Goal: Task Accomplishment & Management: Complete application form

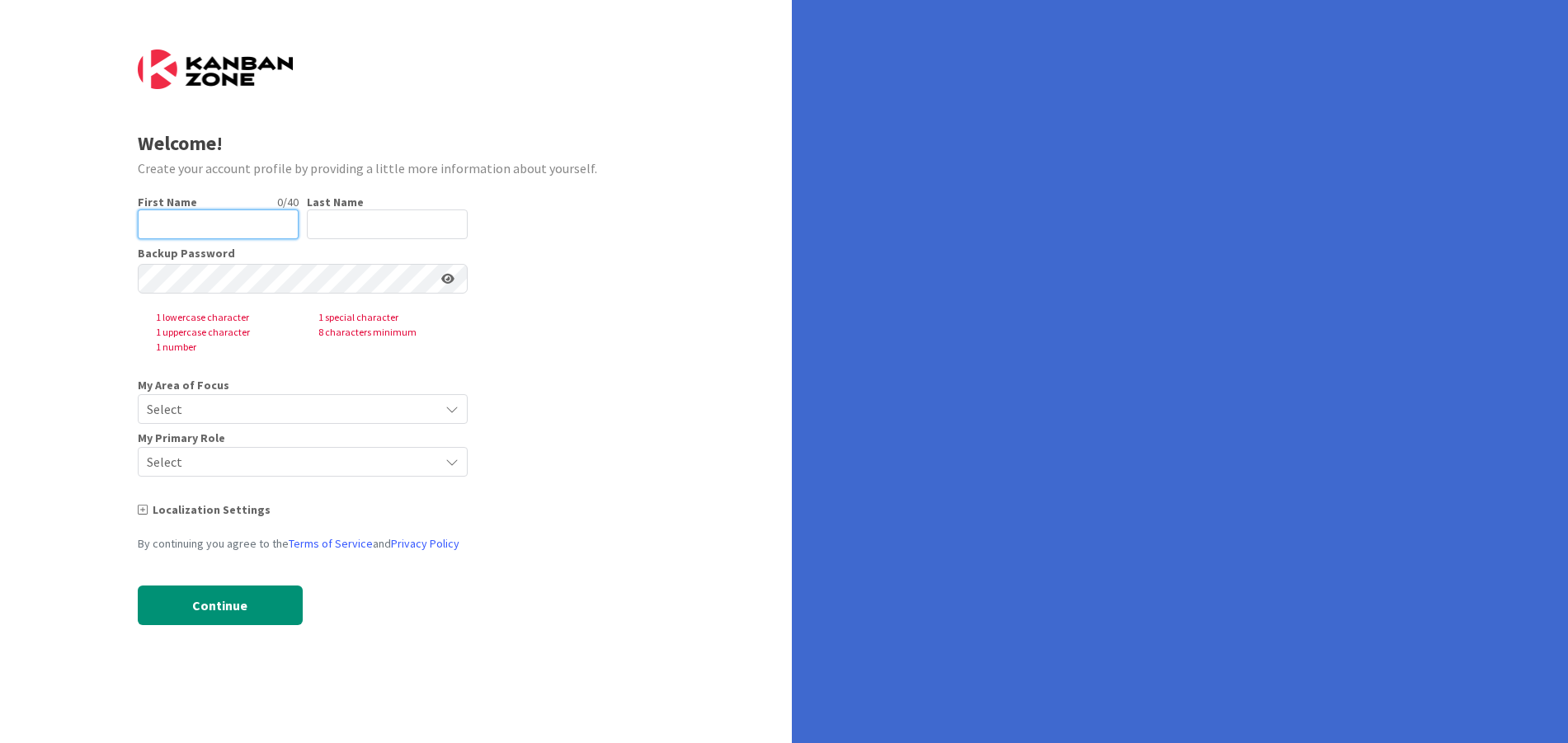
click at [198, 217] on input "text" at bounding box center [218, 224] width 160 height 30
type input "[PERSON_NAME]"
click at [415, 207] on div "Last Name 0 / 80" at bounding box center [387, 202] width 160 height 15
click at [412, 212] on input "text" at bounding box center [387, 224] width 160 height 30
type input "[PERSON_NAME]"
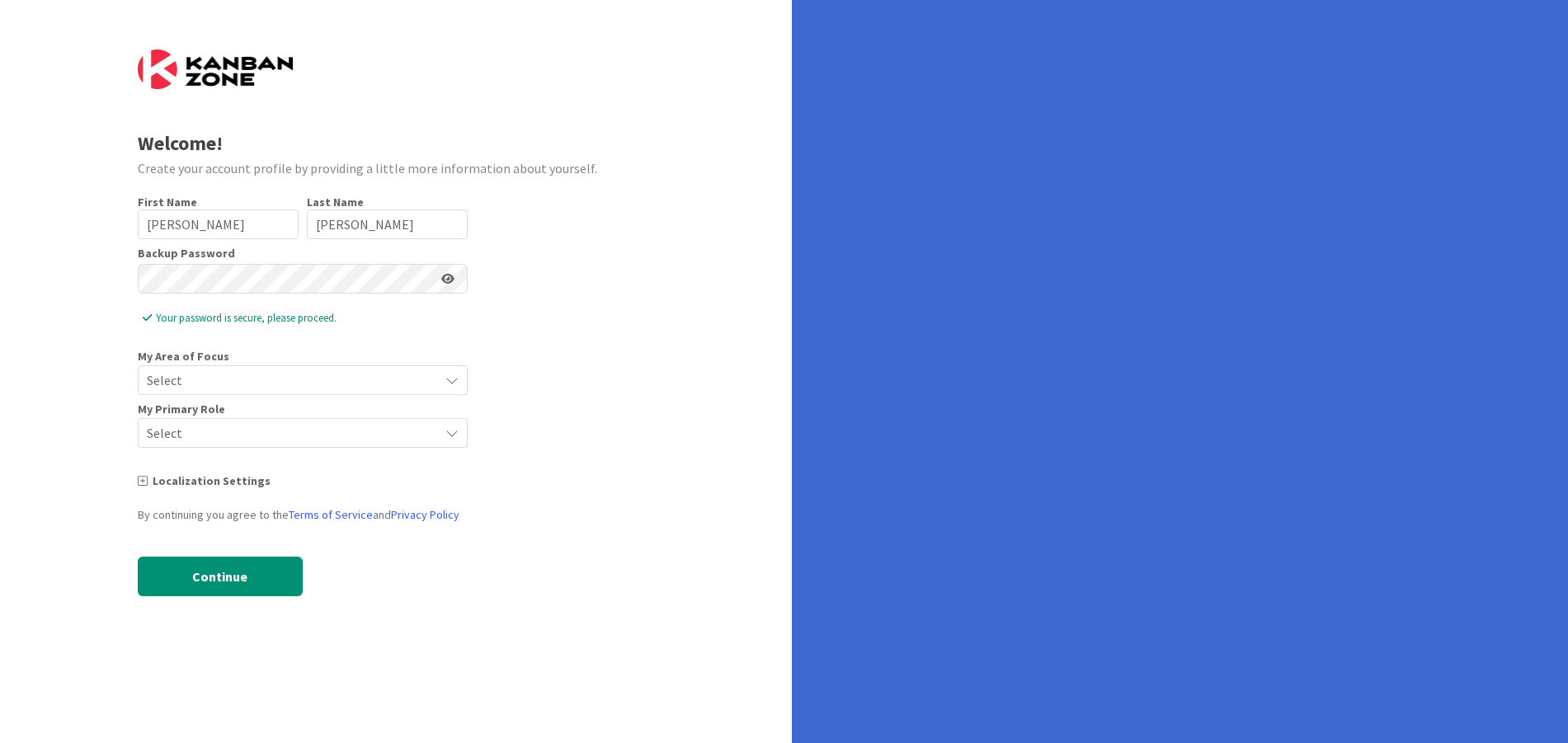
click at [360, 369] on span "Select" at bounding box center [288, 380] width 283 height 23
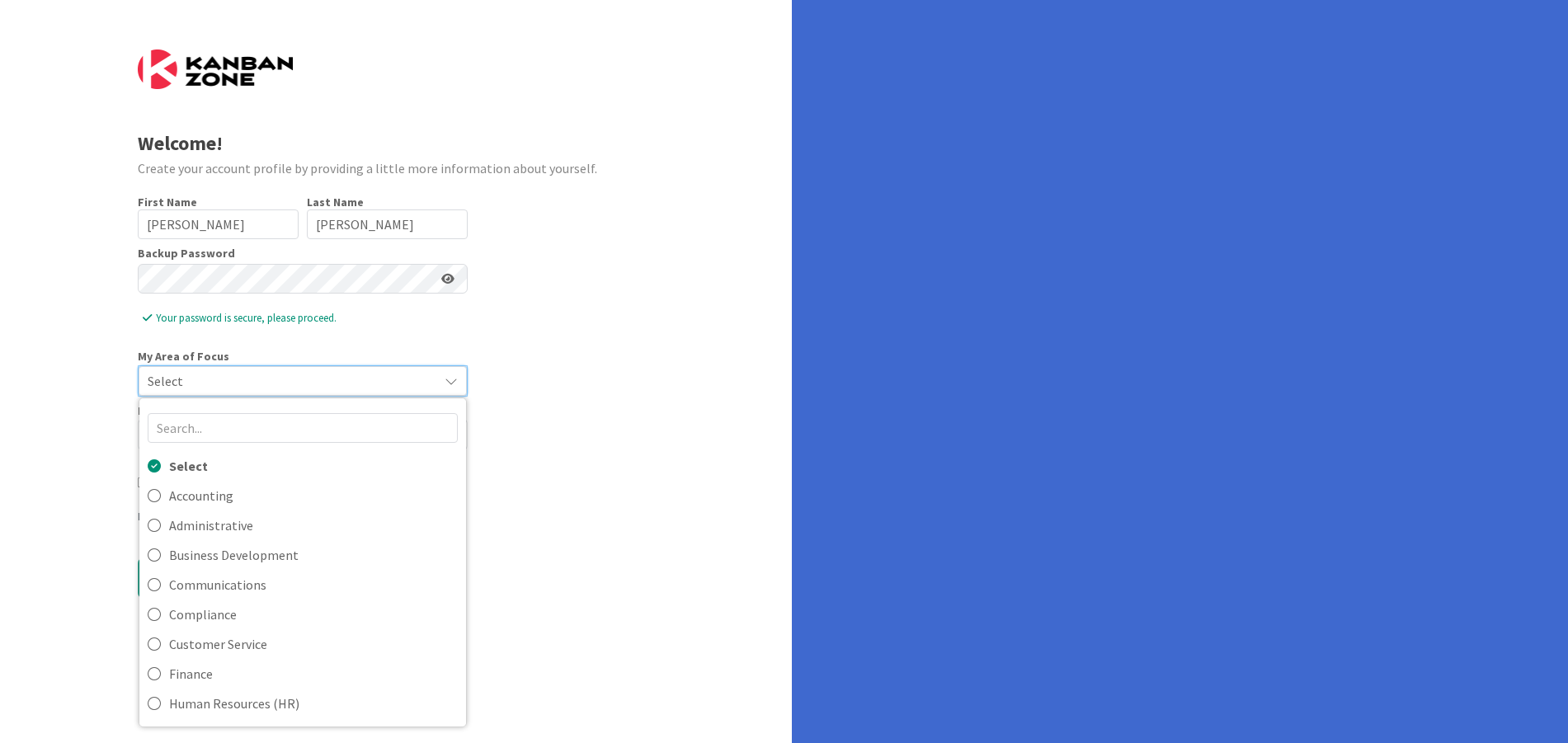
click at [635, 364] on form "Welcome! Create your account profile by providing a little more information abo…" at bounding box center [396, 336] width 517 height 573
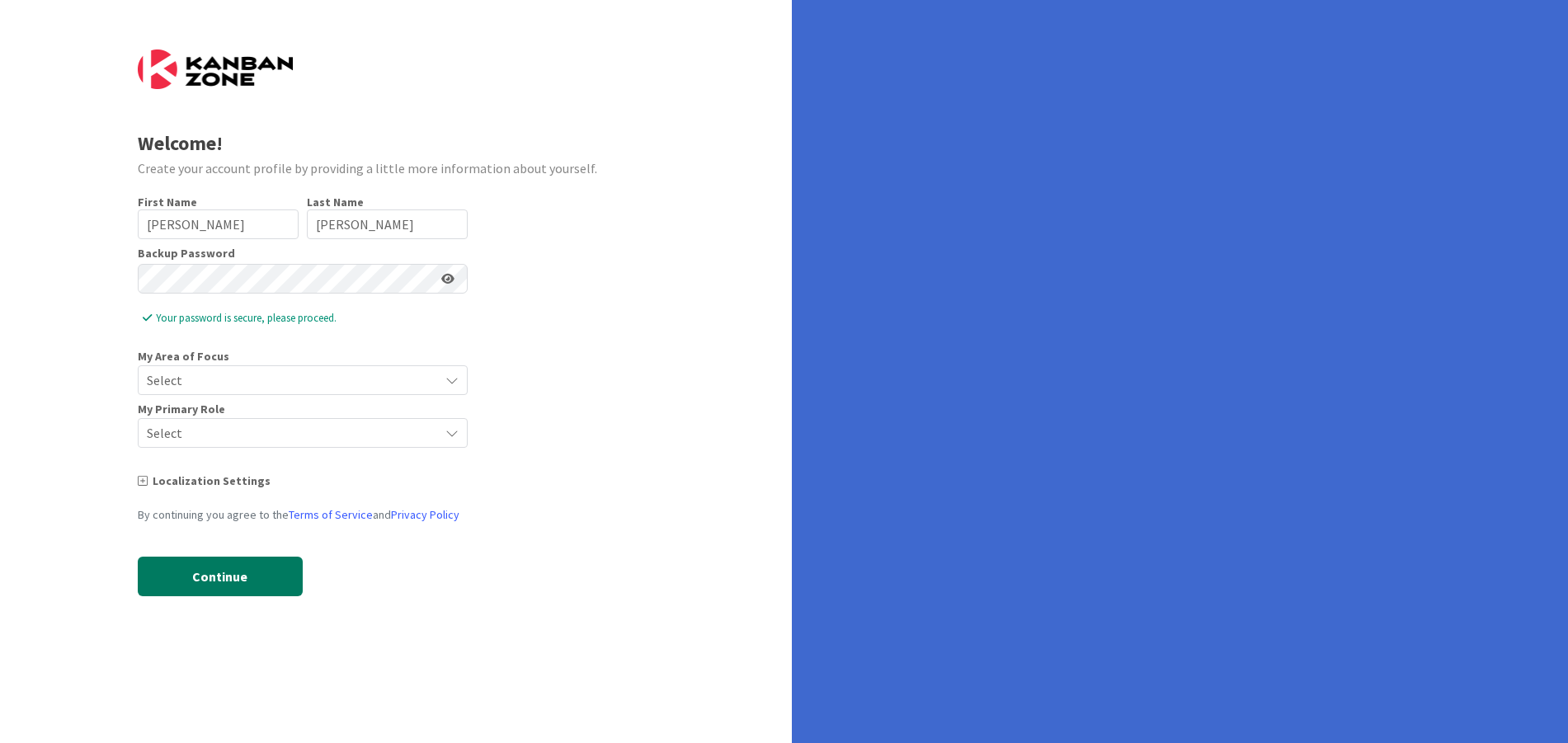
click at [250, 562] on button "Continue" at bounding box center [220, 577] width 165 height 39
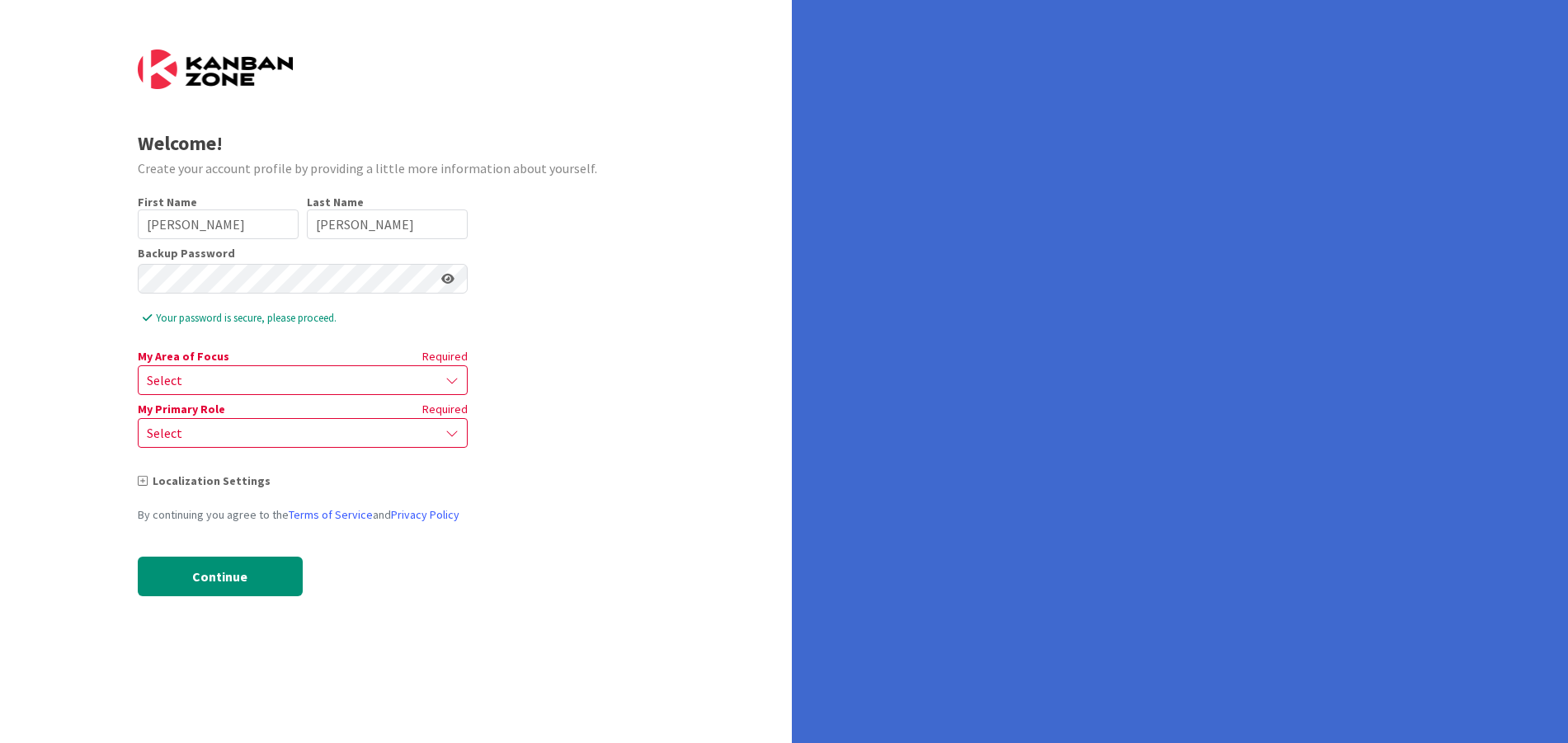
click at [192, 389] on span "Select" at bounding box center [288, 380] width 283 height 23
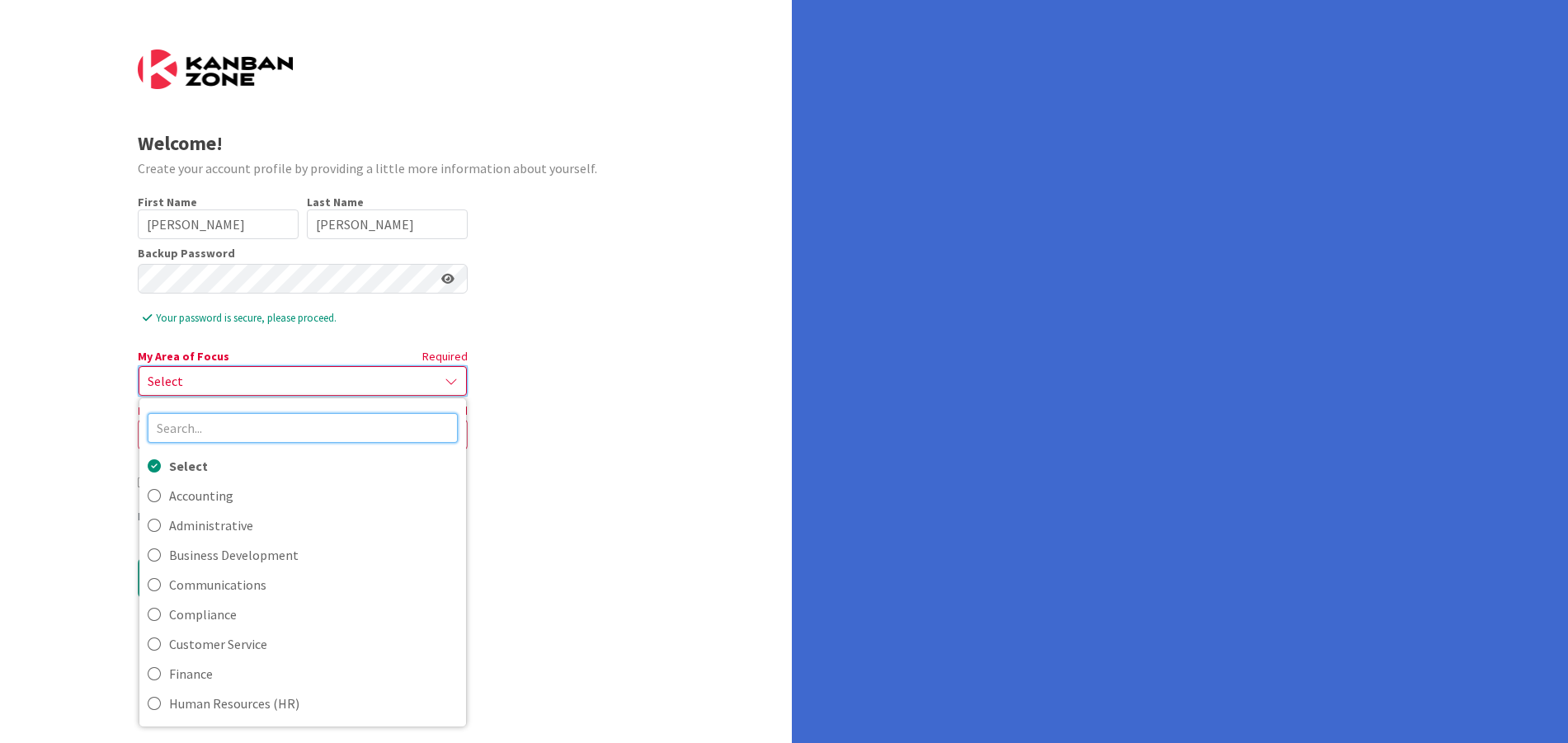
click at [207, 435] on input "text" at bounding box center [302, 428] width 310 height 30
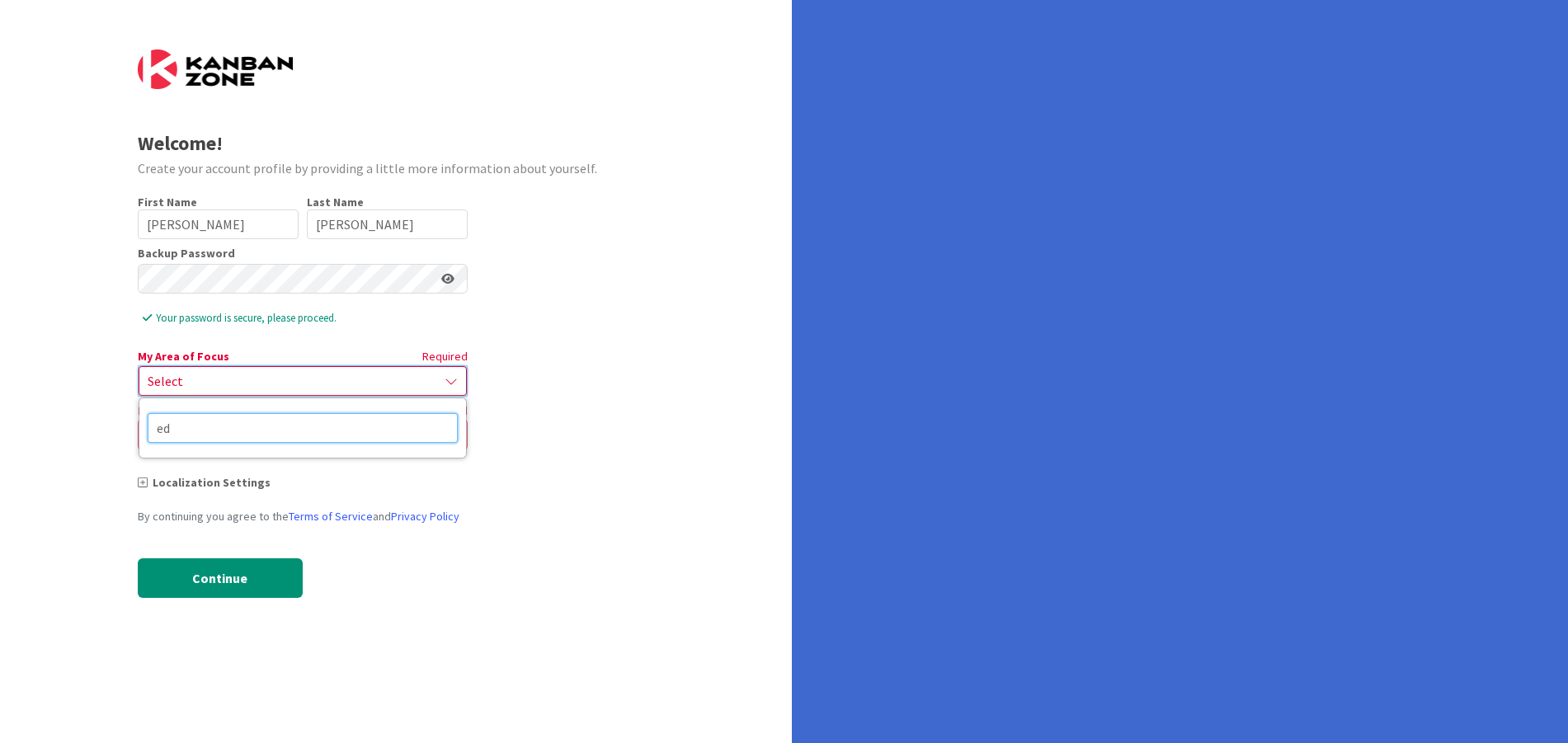
type input "e"
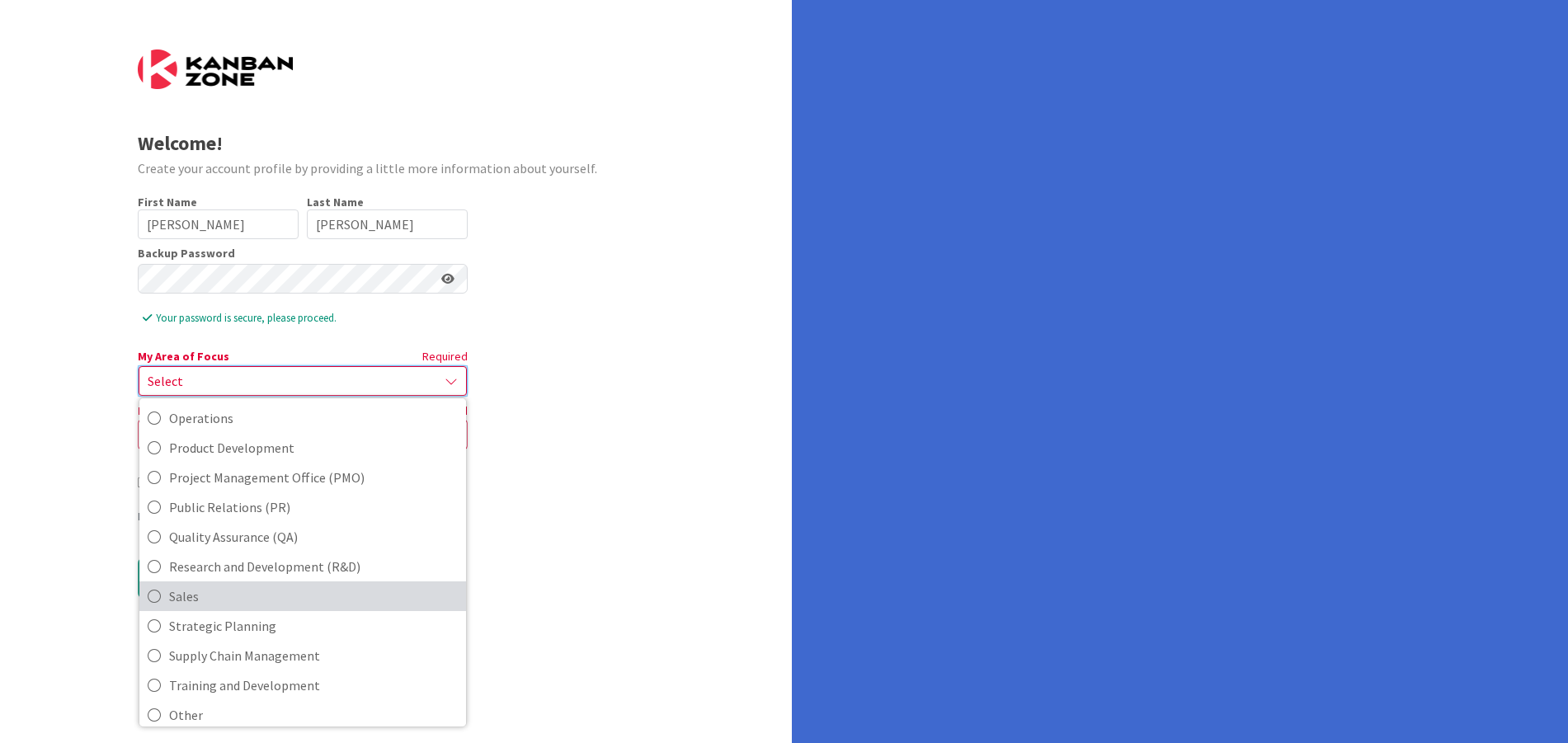
scroll to position [414, 0]
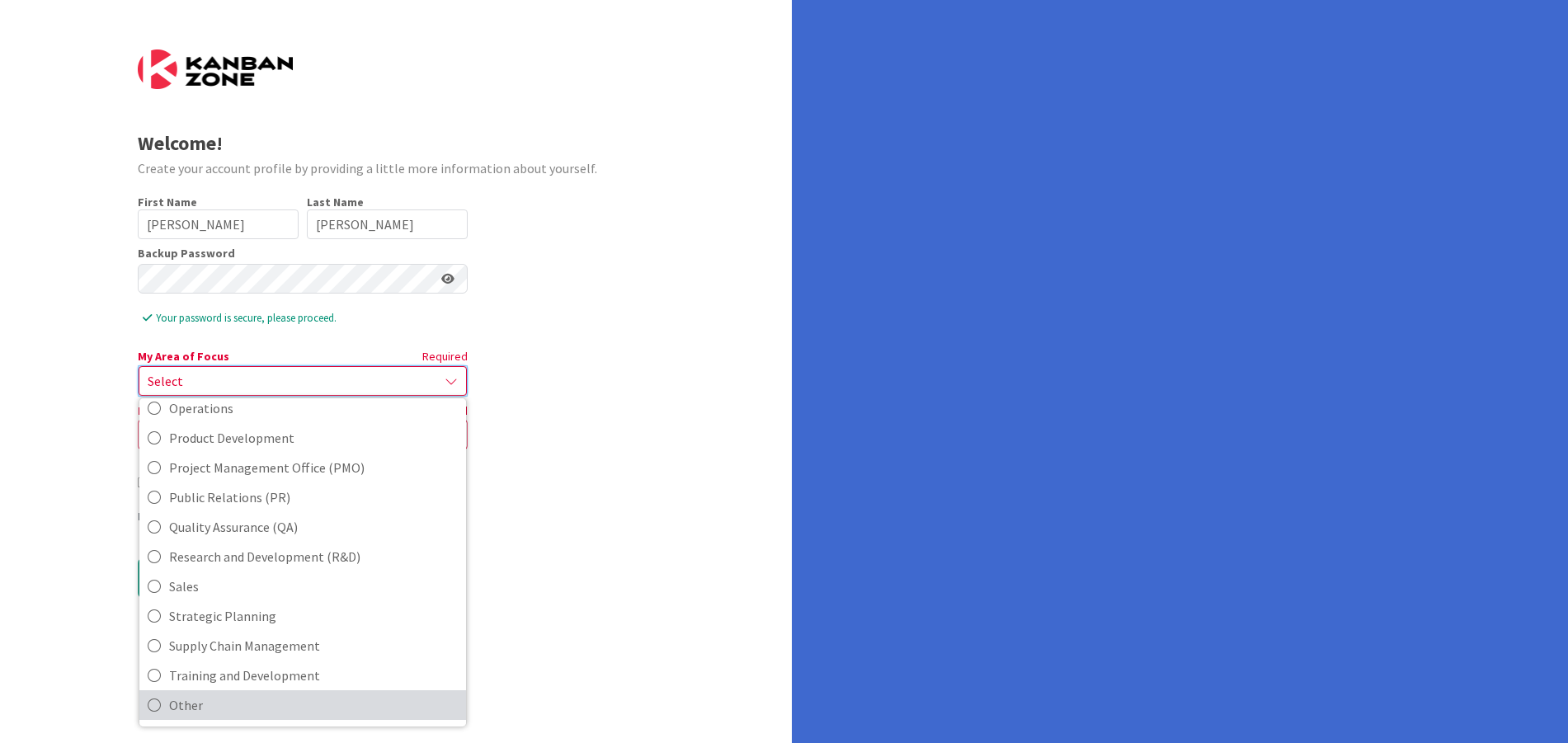
click at [314, 698] on span "Other" at bounding box center [313, 705] width 288 height 25
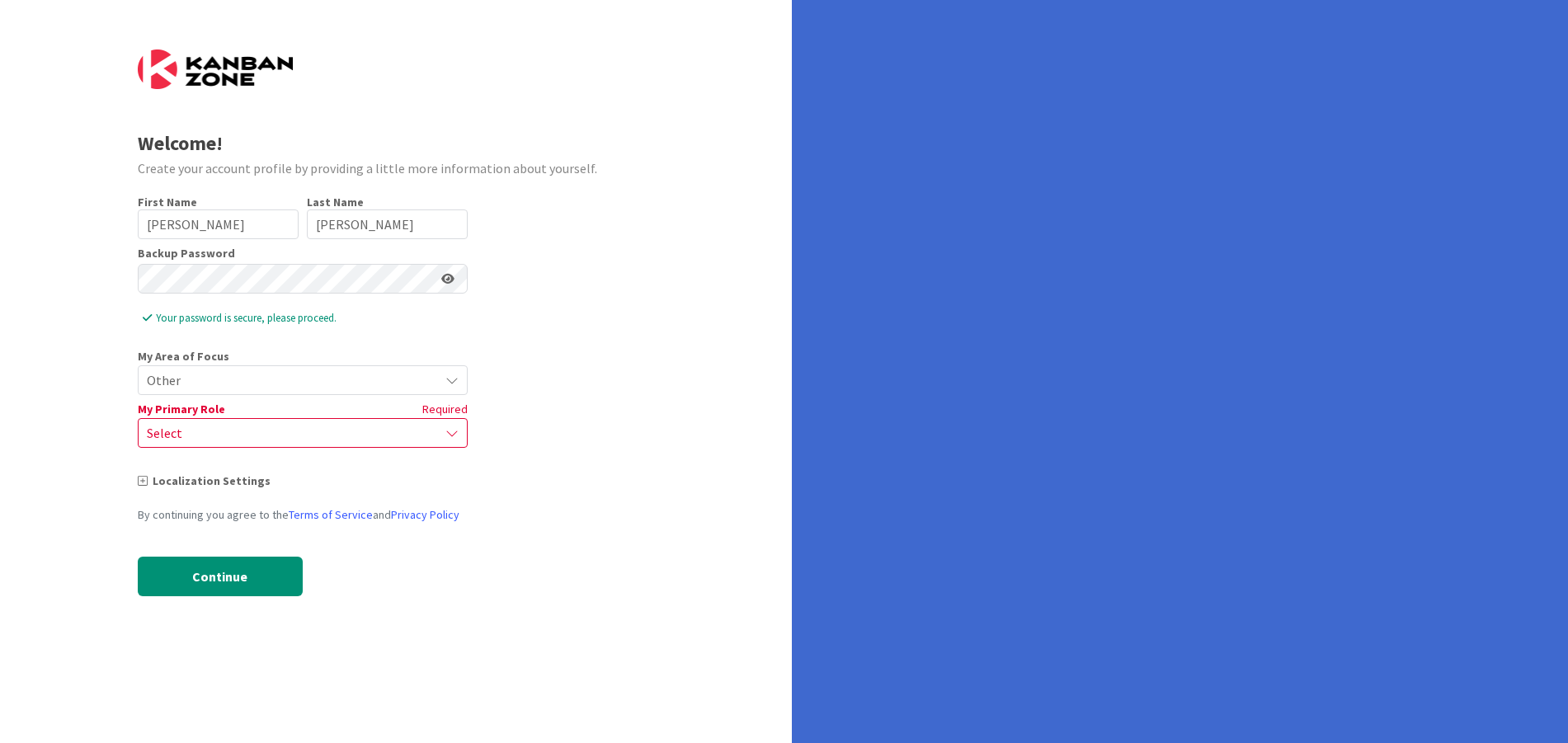
click at [239, 423] on span "Select" at bounding box center [288, 432] width 283 height 23
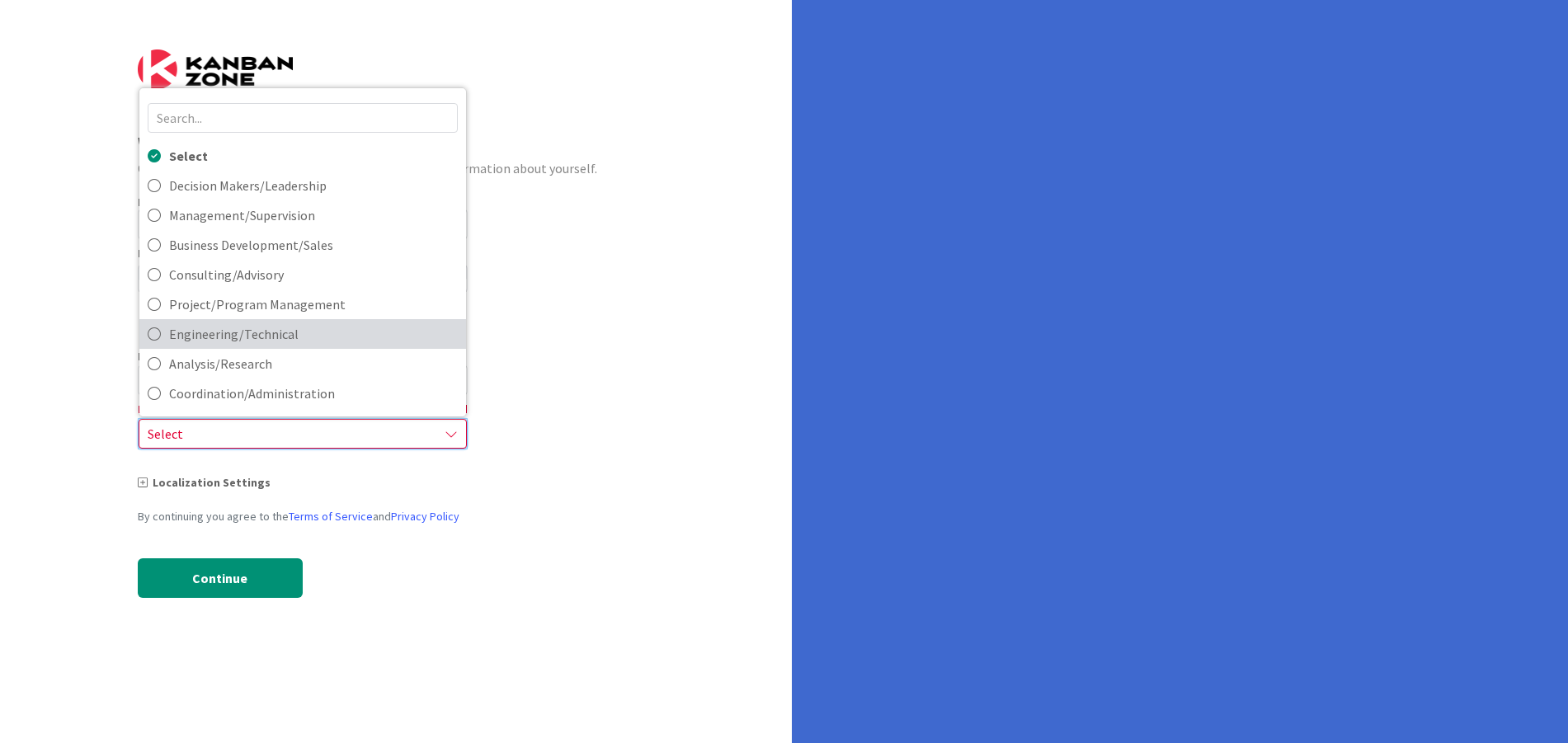
scroll to position [28, 0]
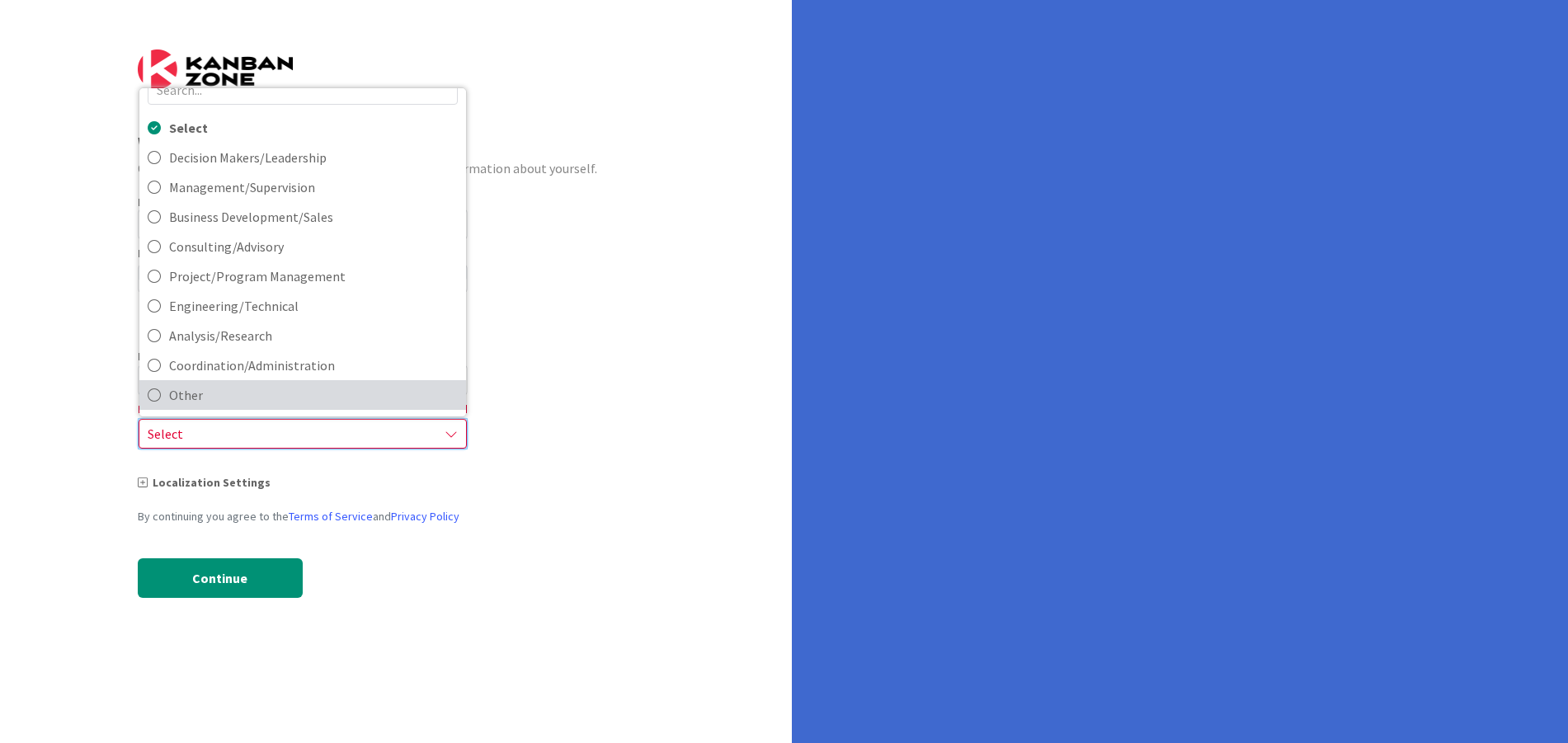
click at [402, 402] on span "Other" at bounding box center [313, 395] width 288 height 25
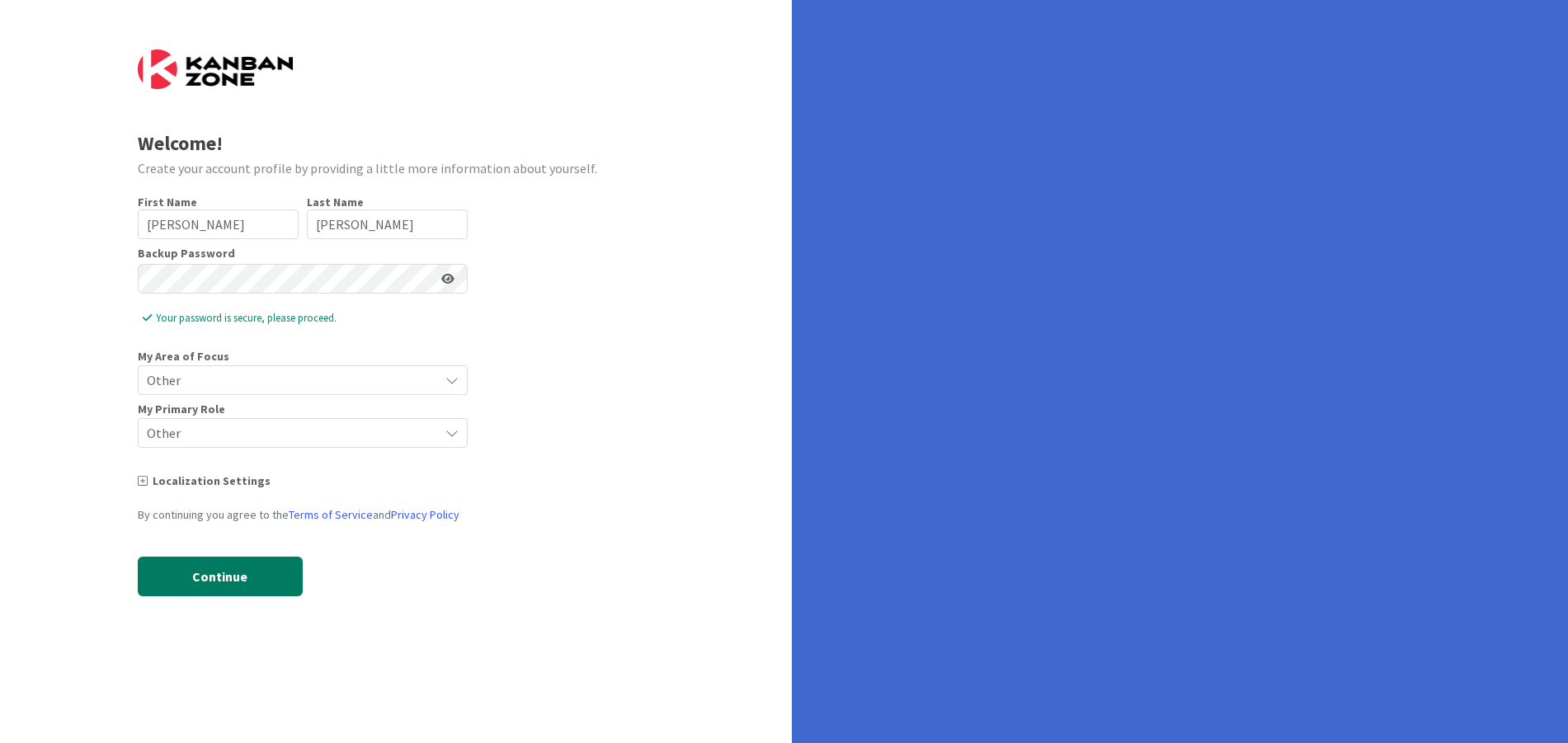
click at [262, 572] on button "Continue" at bounding box center [220, 577] width 165 height 39
